Goal: Transaction & Acquisition: Purchase product/service

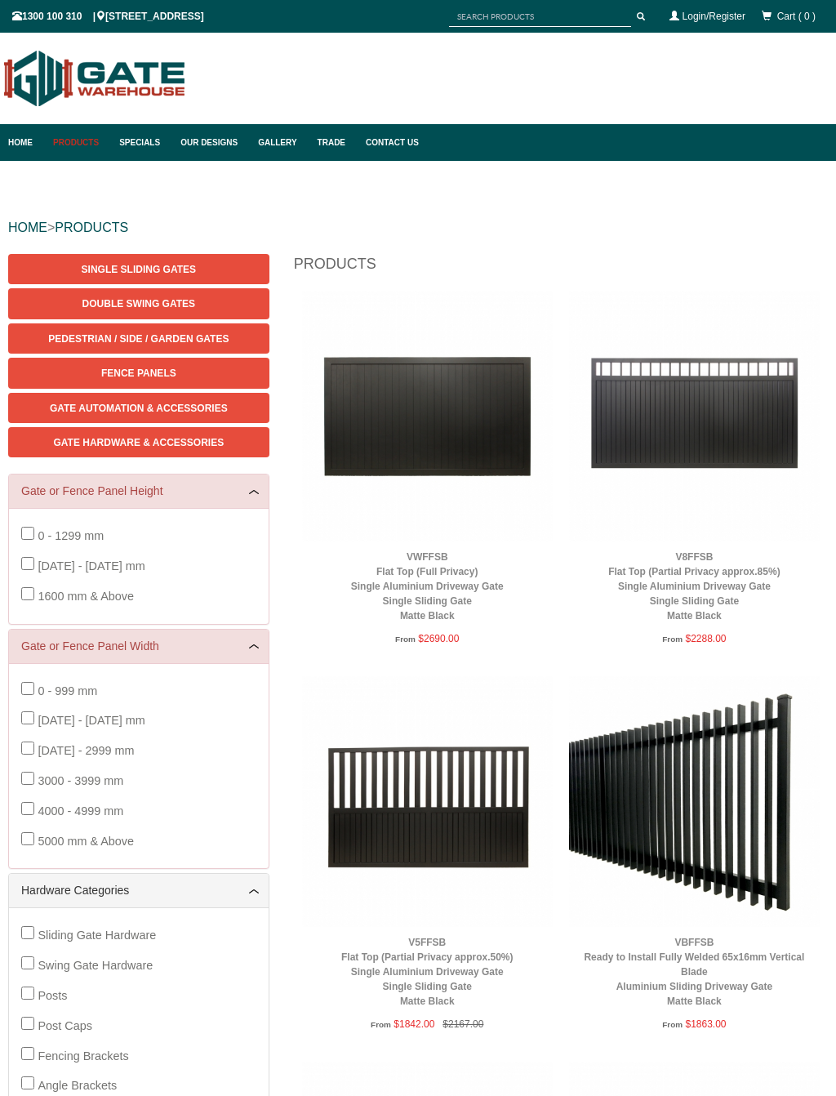
scroll to position [41, 0]
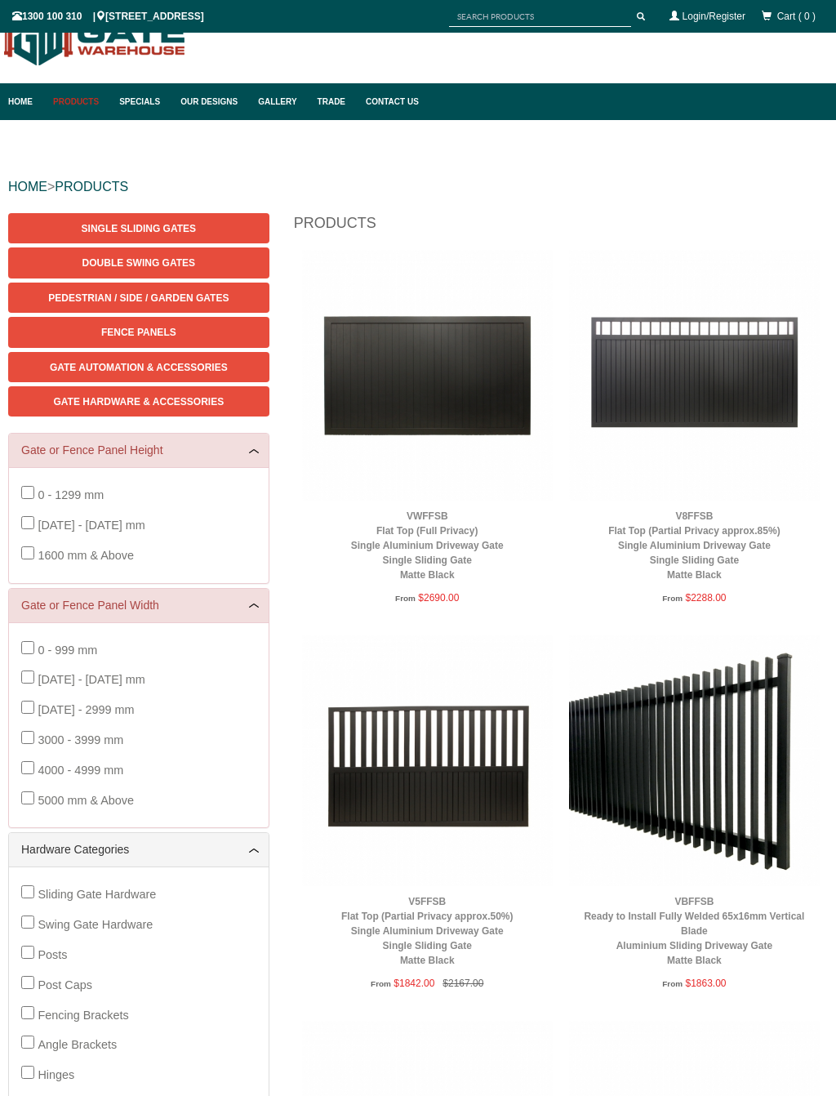
click at [723, 776] on img at bounding box center [694, 760] width 251 height 251
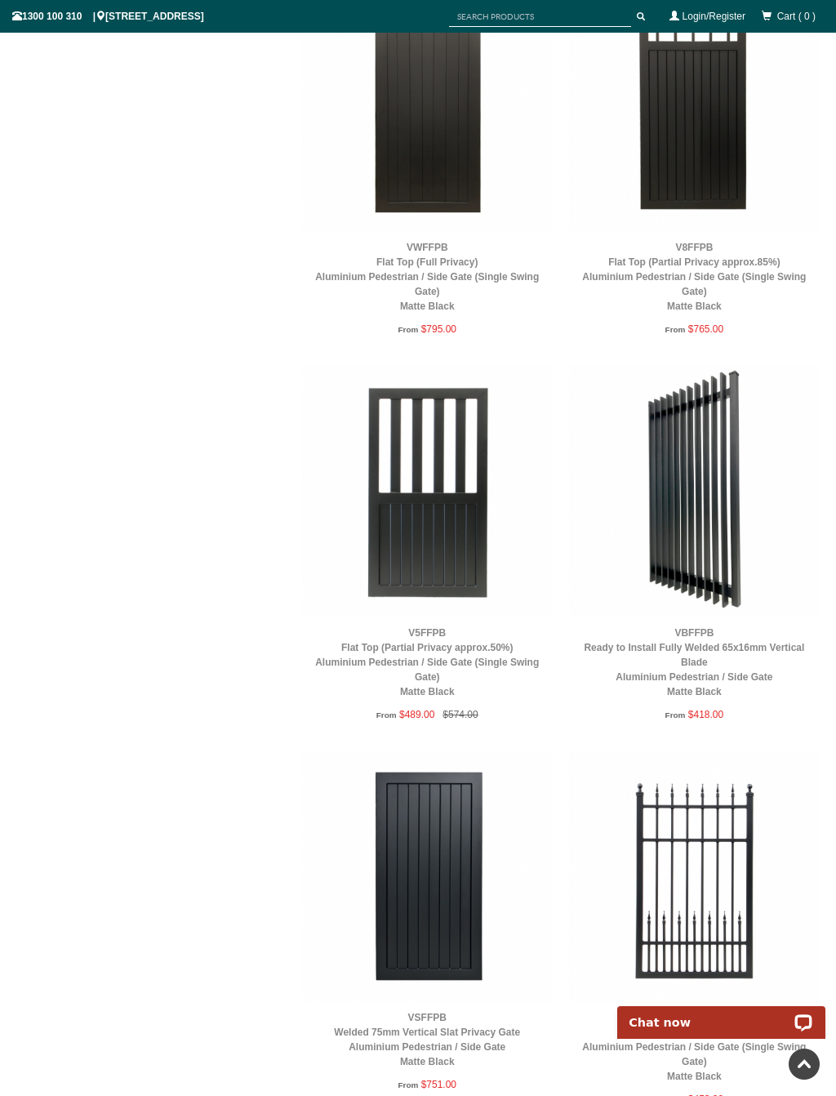
scroll to position [3776, 0]
click at [697, 447] on img at bounding box center [694, 492] width 251 height 251
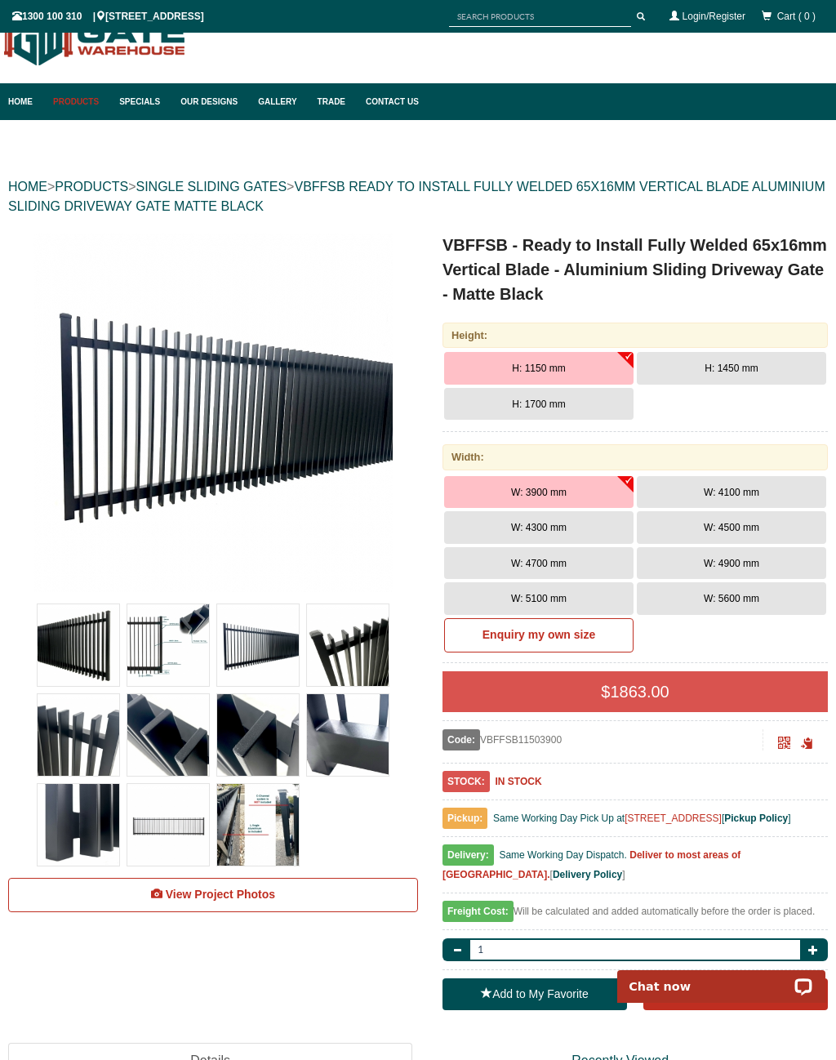
click at [571, 403] on button "H: 1700 mm" at bounding box center [538, 404] width 189 height 33
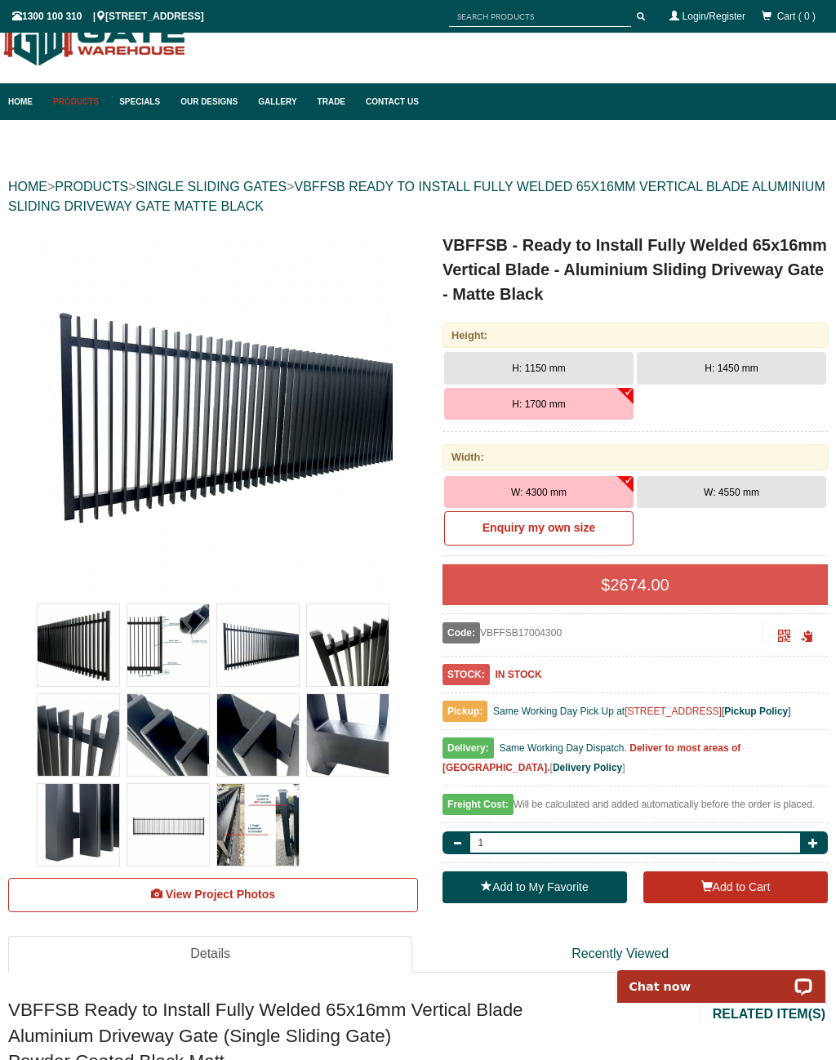
click at [823, 463] on div "Width:" at bounding box center [635, 456] width 385 height 25
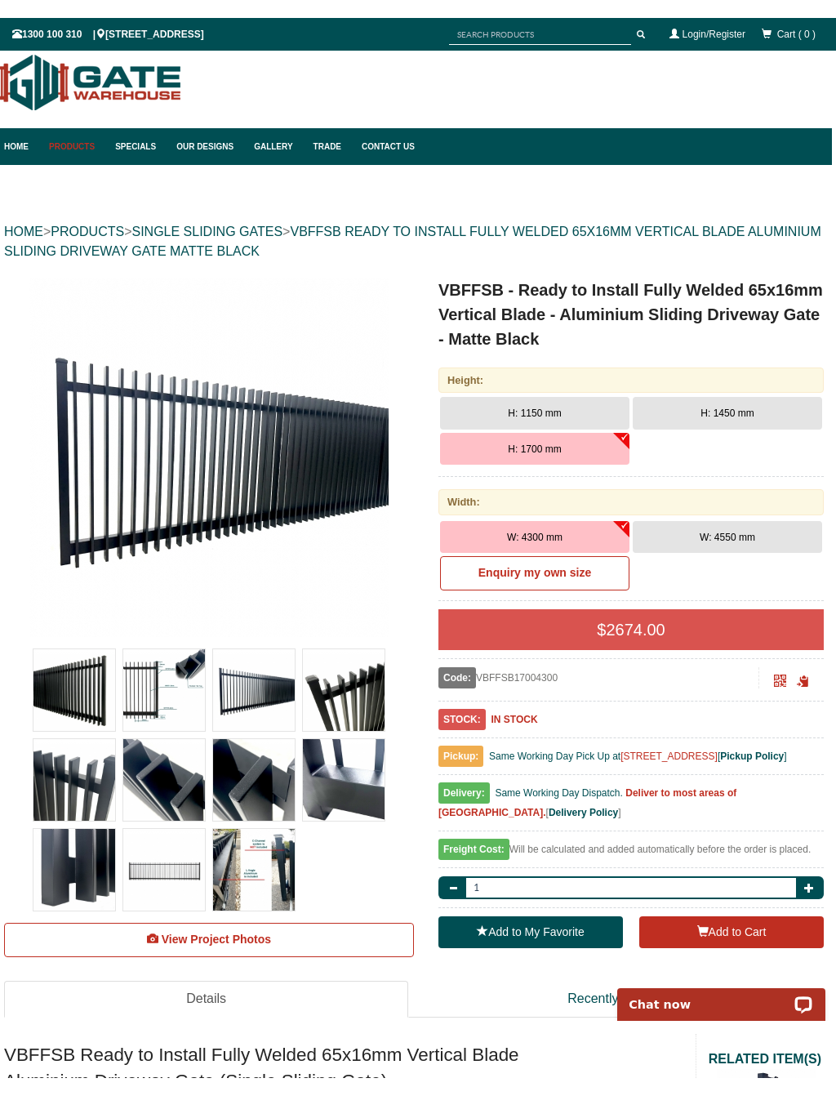
scroll to position [0, 4]
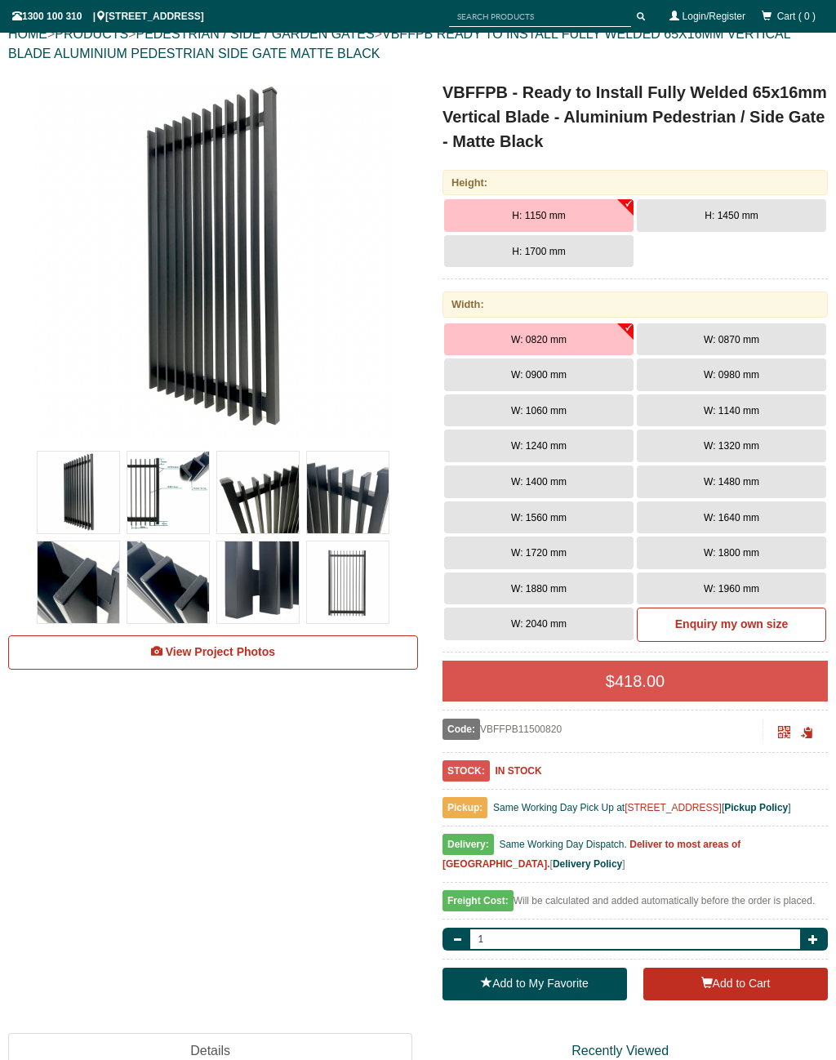
scroll to position [197, 0]
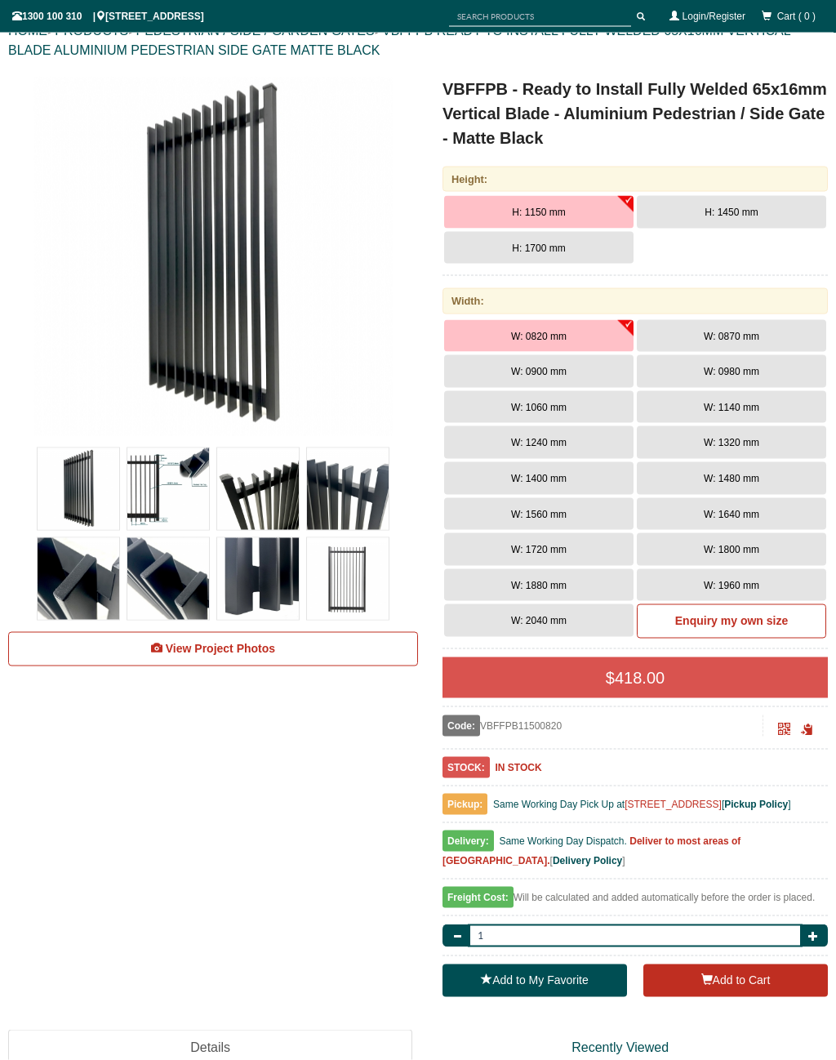
click at [543, 376] on button "W: 0900 mm" at bounding box center [538, 371] width 189 height 33
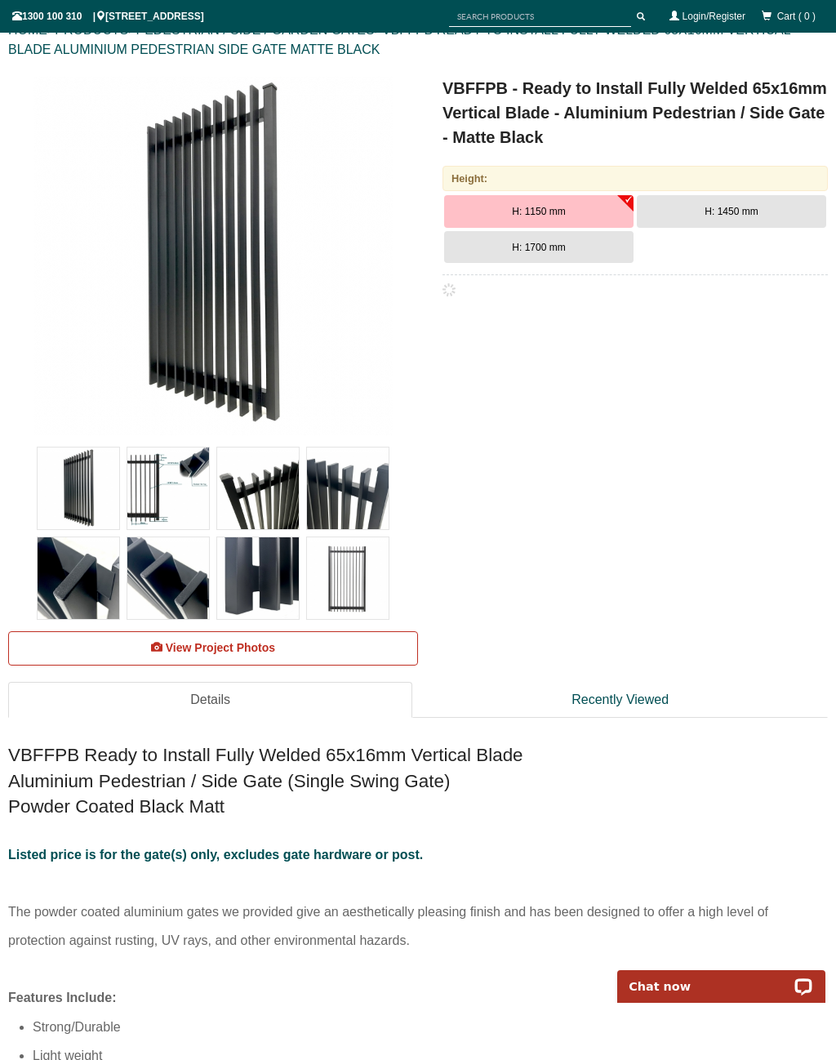
scroll to position [0, 0]
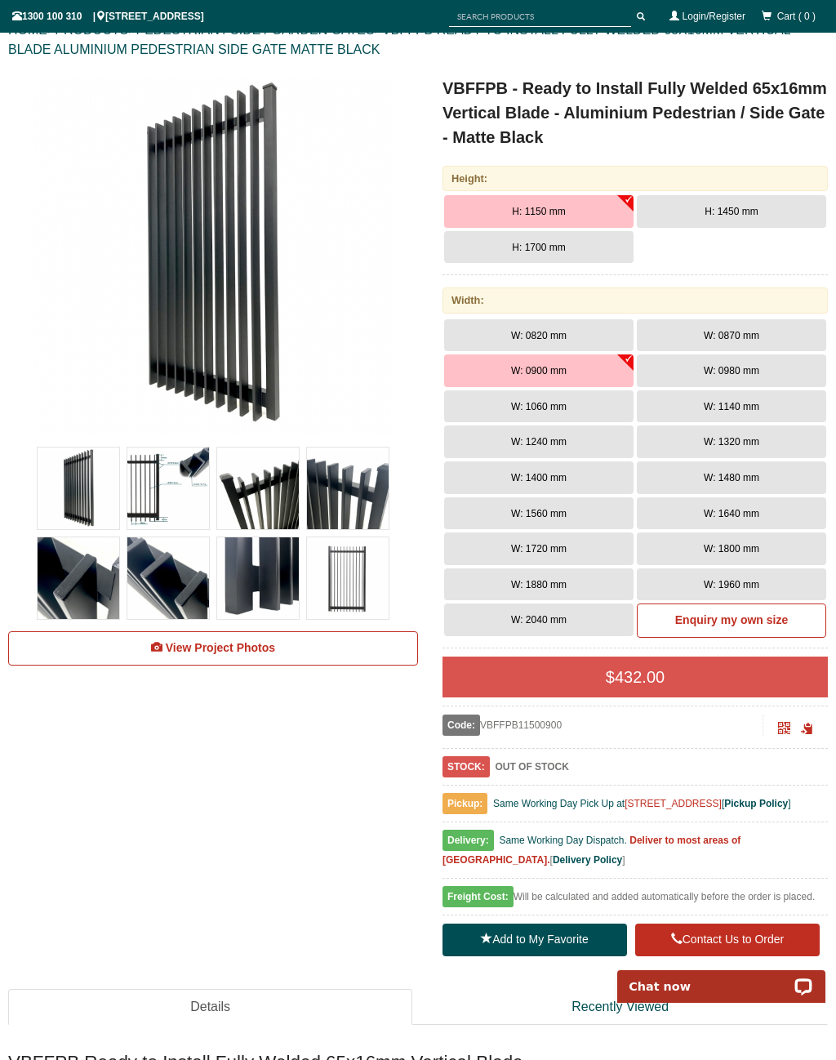
click at [757, 374] on span "W: 0980 mm" at bounding box center [732, 370] width 56 height 11
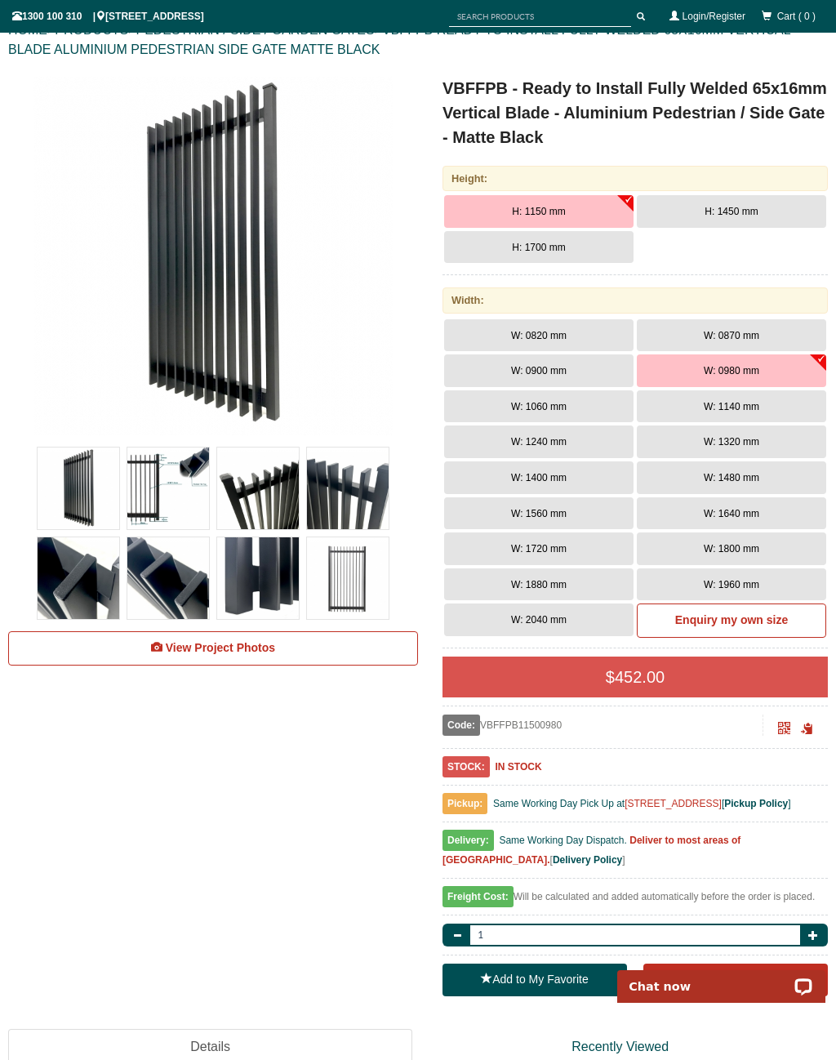
click at [540, 418] on button "W: 1060 mm" at bounding box center [538, 406] width 189 height 33
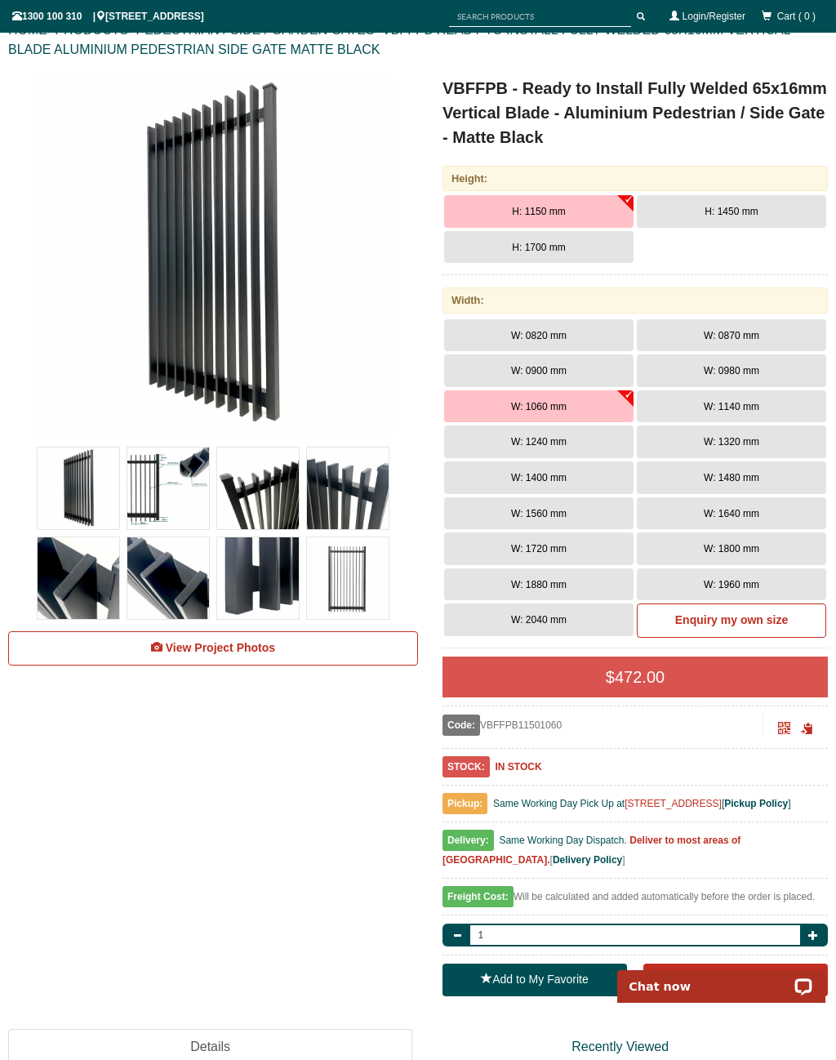
click at [742, 408] on span "W: 1140 mm" at bounding box center [732, 406] width 56 height 11
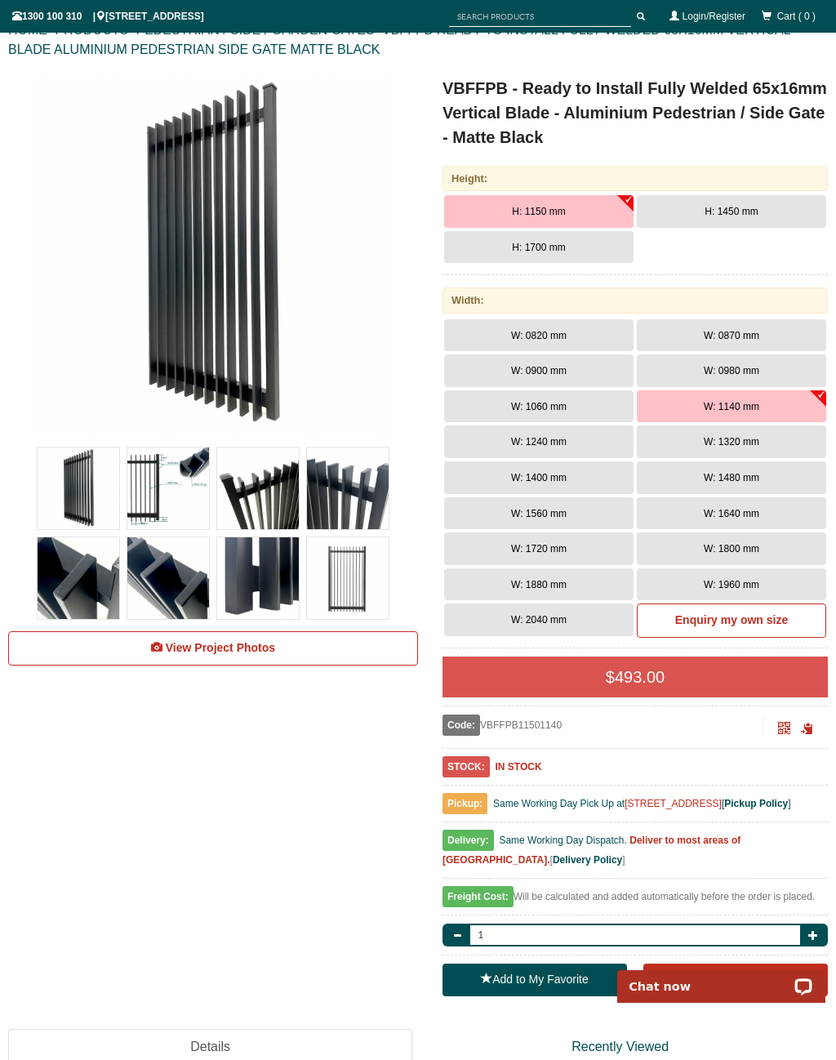
click at [757, 370] on span "W: 0980 mm" at bounding box center [732, 370] width 56 height 11
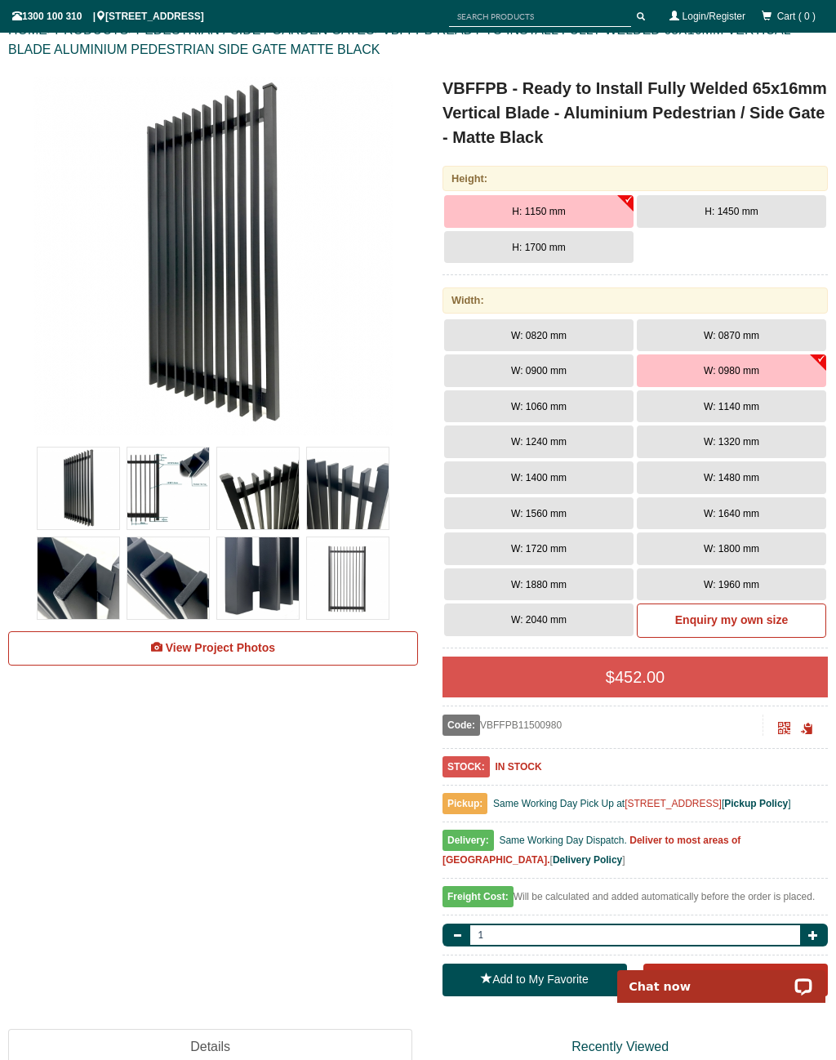
click at [569, 450] on button "W: 1240 mm" at bounding box center [538, 441] width 189 height 33
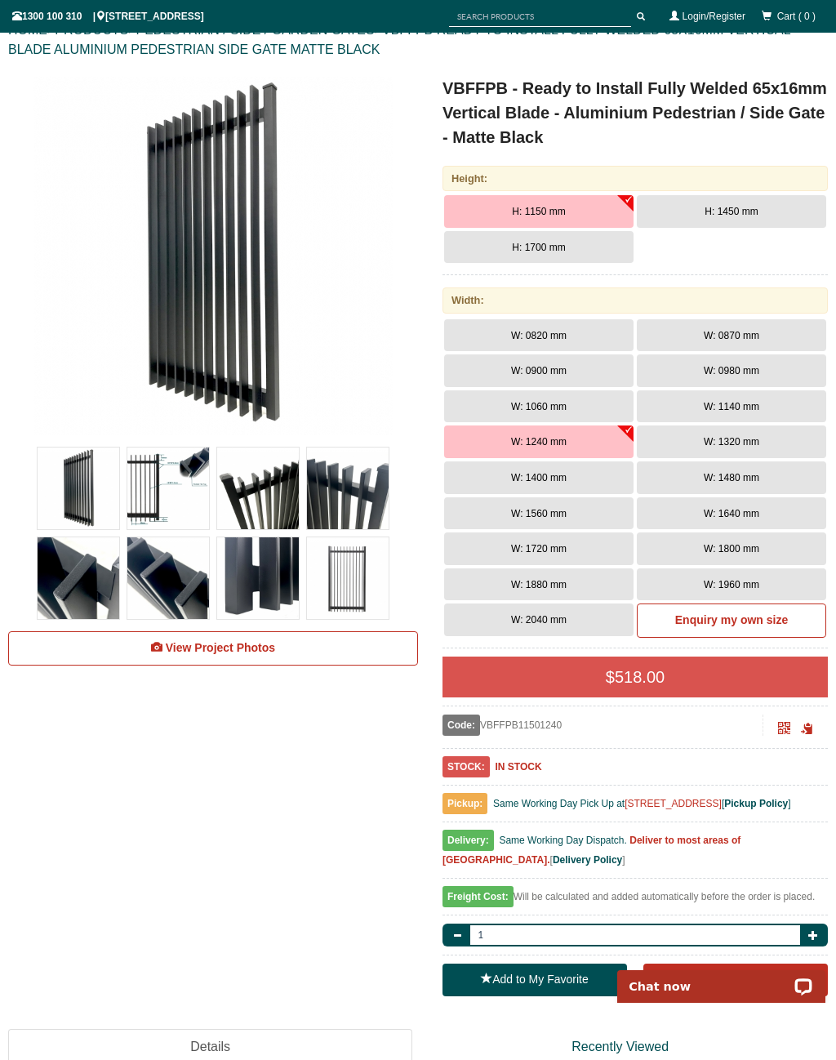
click at [718, 17] on link "Login/Register" at bounding box center [714, 16] width 63 height 11
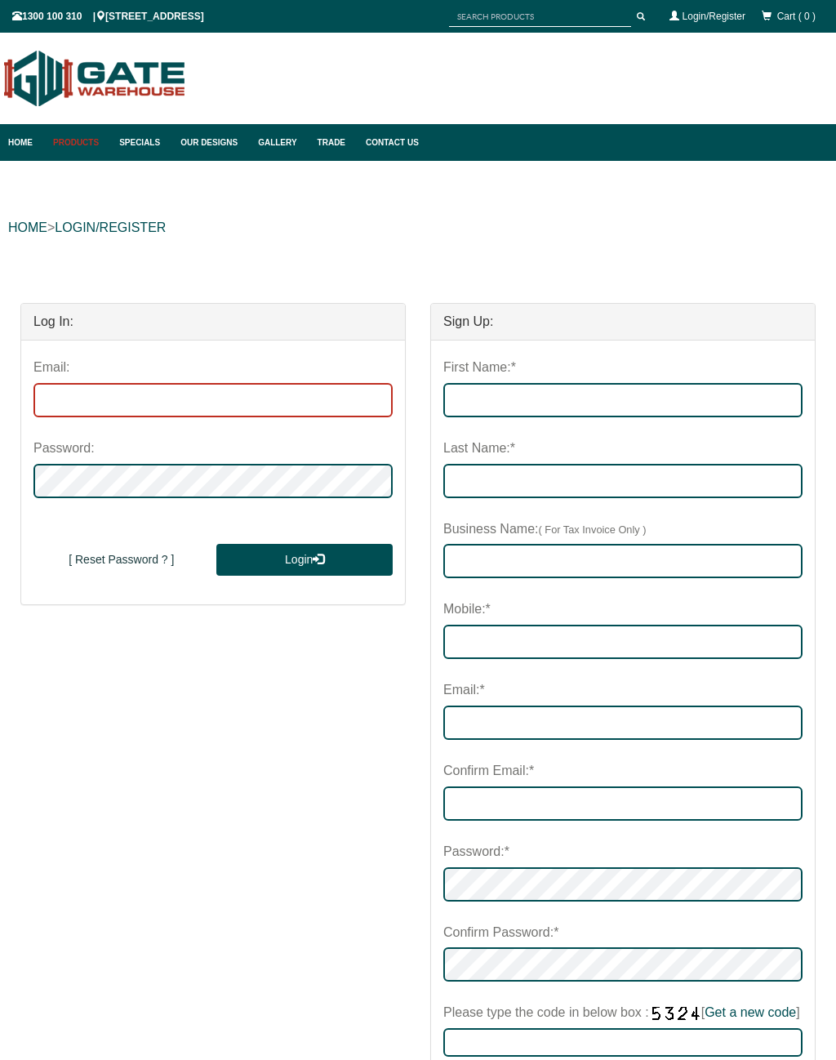
click at [116, 392] on input "email" at bounding box center [212, 400] width 359 height 34
type input "sales@gatewarehouse.com.au"
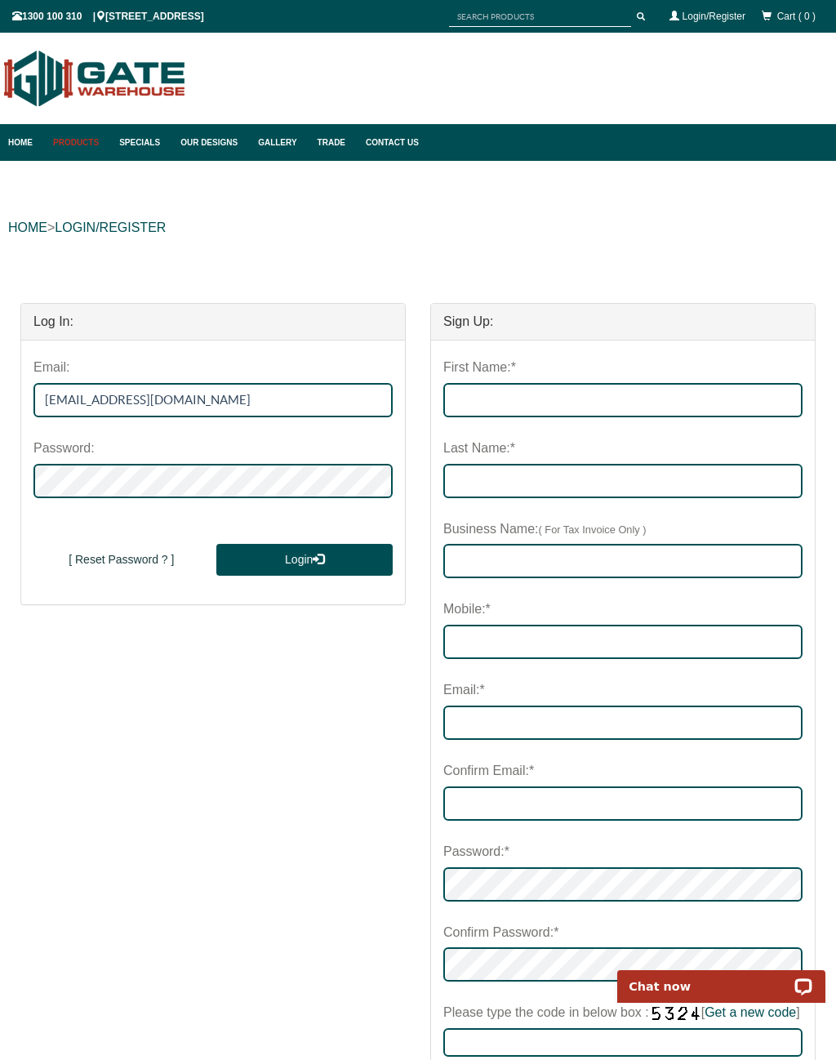
click at [305, 558] on button "Login" at bounding box center [304, 560] width 176 height 33
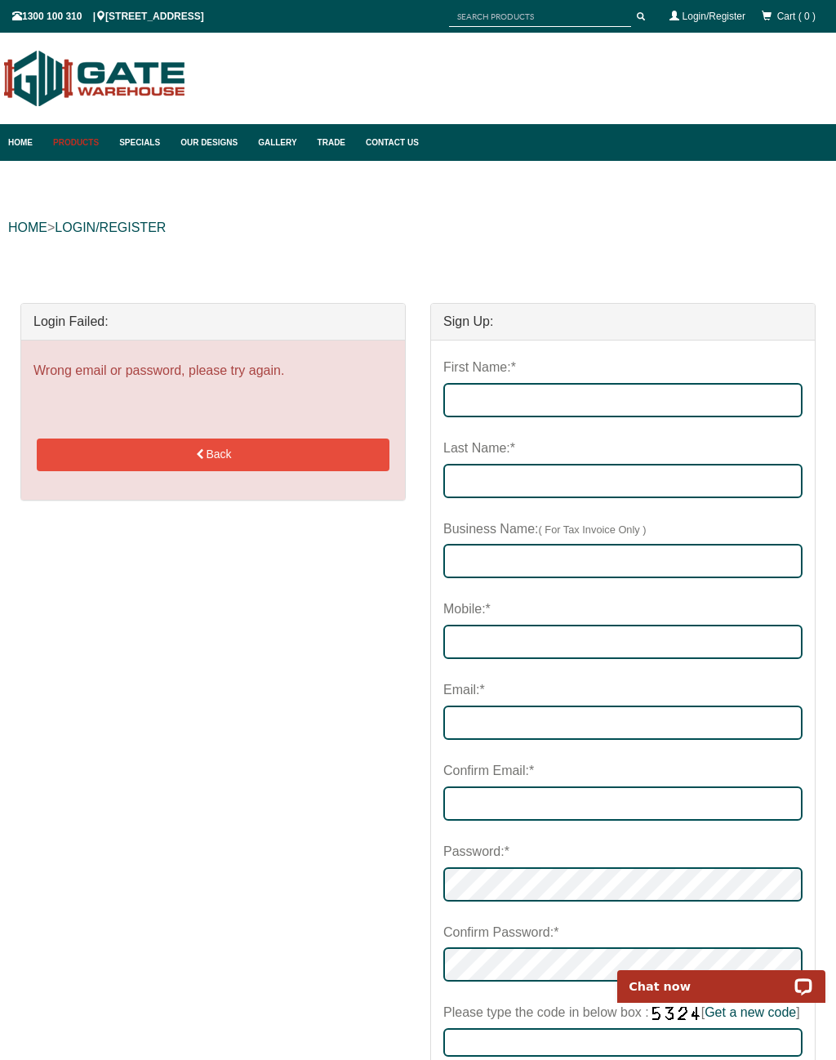
click at [230, 444] on button "Back" at bounding box center [213, 454] width 352 height 33
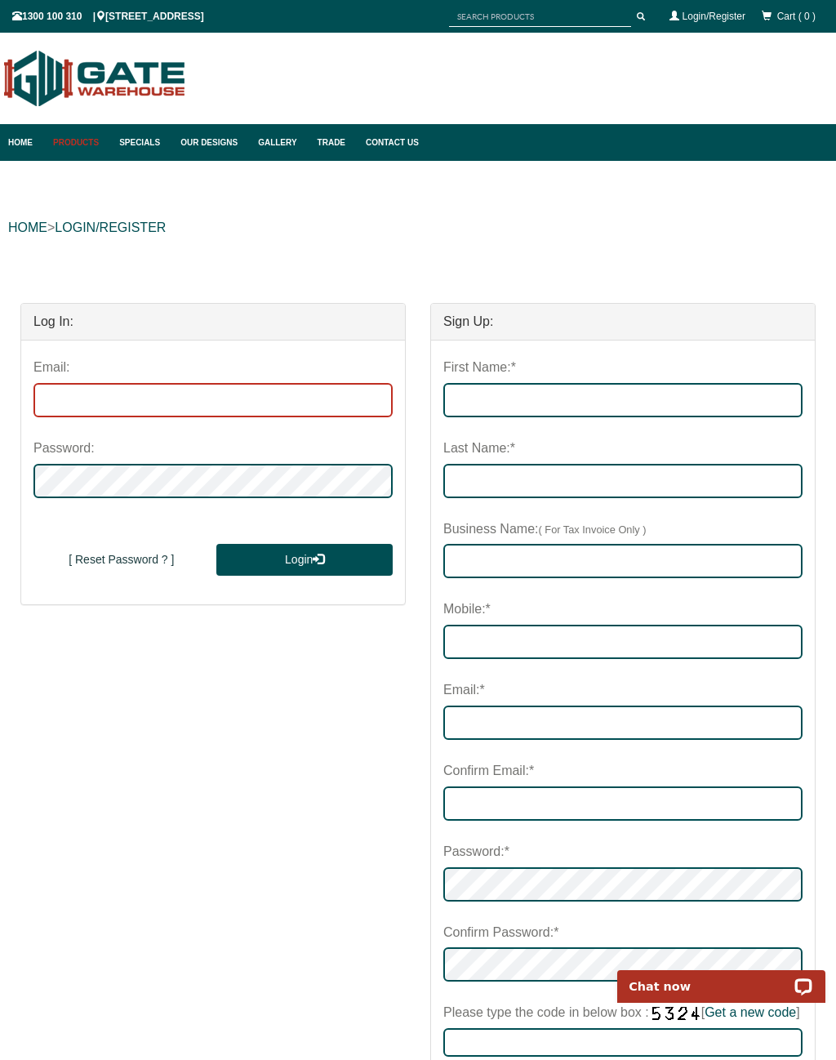
click at [199, 395] on input "email" at bounding box center [212, 400] width 359 height 34
type input "gw@dowebs.com"
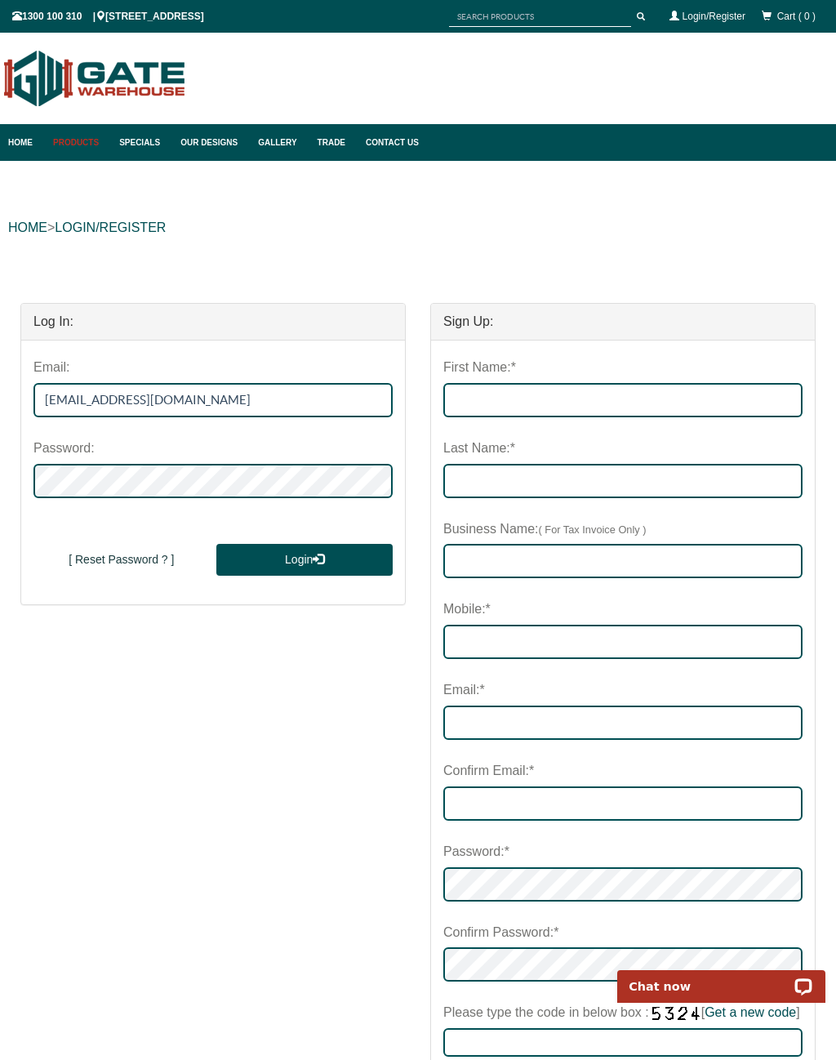
click at [320, 545] on button "Login" at bounding box center [304, 560] width 176 height 33
